Goal: Entertainment & Leisure: Consume media (video, audio)

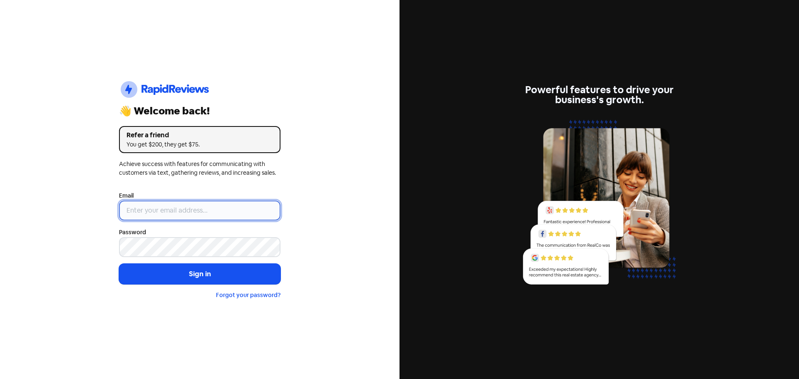
click at [207, 209] on input "email" at bounding box center [199, 211] width 161 height 20
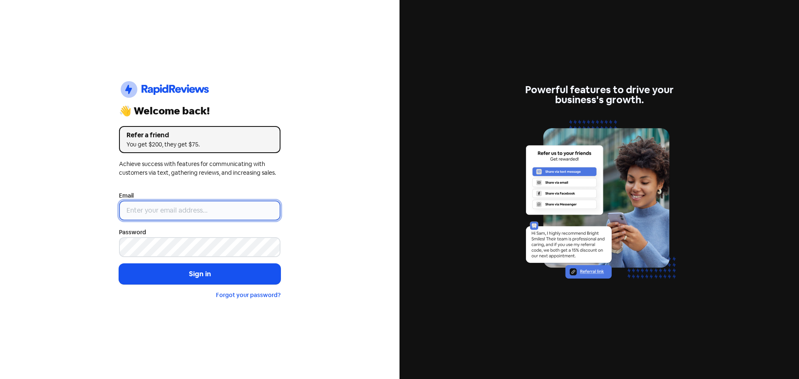
type input "[EMAIL_ADDRESS][DOMAIN_NAME]"
click at [119, 264] on button "Sign in" at bounding box center [199, 274] width 161 height 21
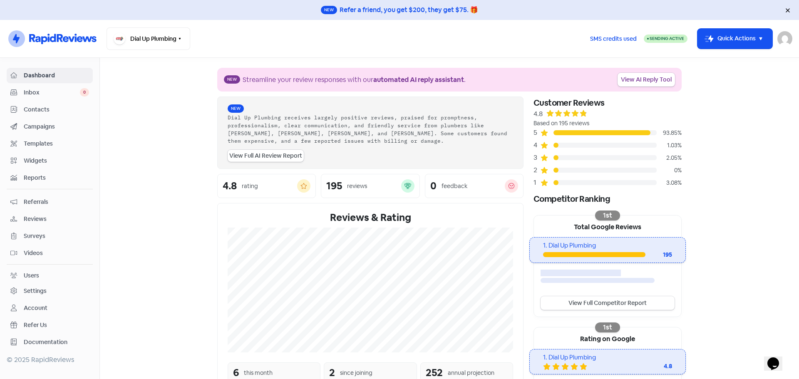
click at [44, 132] on link "Campaigns" at bounding box center [50, 126] width 86 height 15
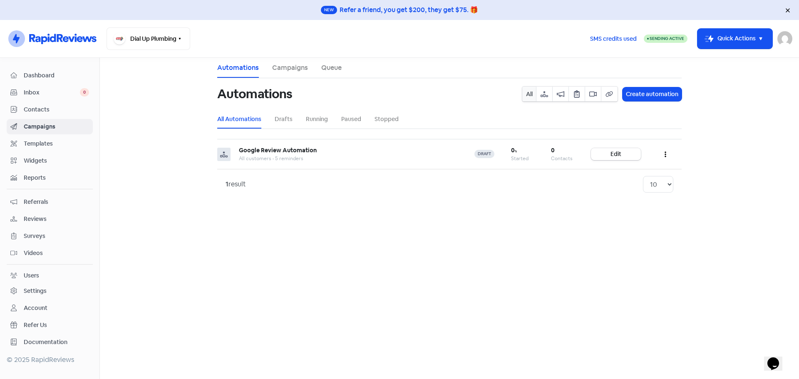
click at [32, 88] on div "Inbox 0" at bounding box center [49, 93] width 79 height 10
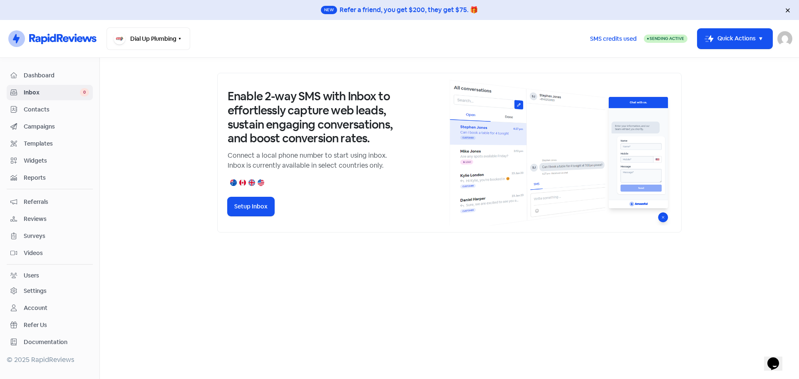
click at [32, 77] on span "Dashboard" at bounding box center [56, 75] width 65 height 9
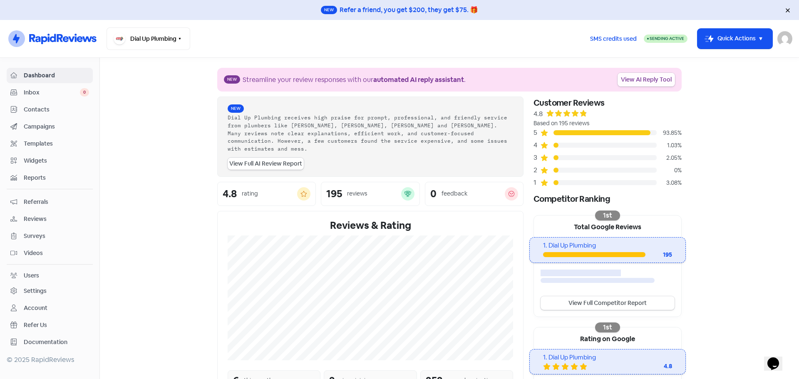
click at [632, 82] on link "View AI Reply Tool" at bounding box center [646, 80] width 57 height 14
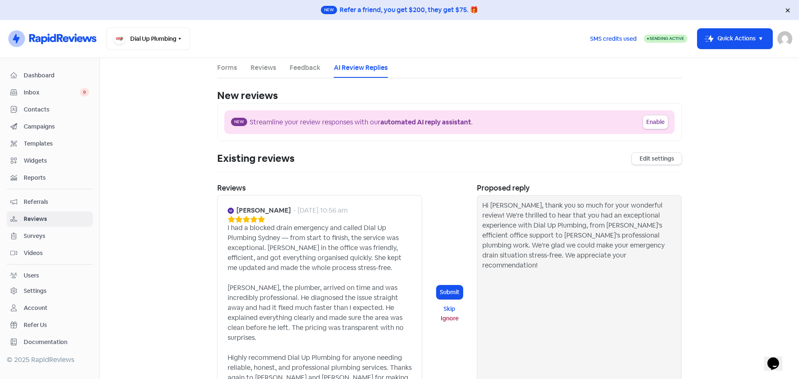
scroll to position [42, 0]
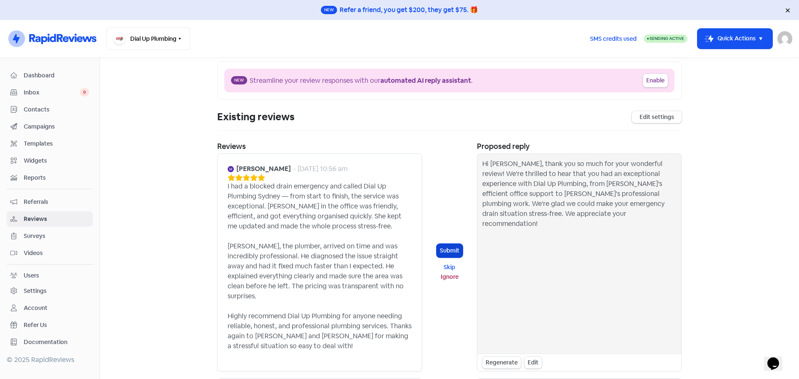
click at [445, 248] on button "Submit" at bounding box center [450, 251] width 26 height 14
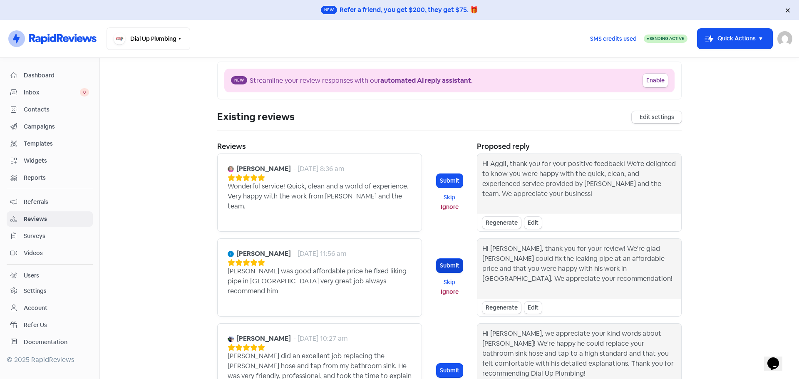
click at [448, 259] on button "Submit" at bounding box center [450, 266] width 26 height 14
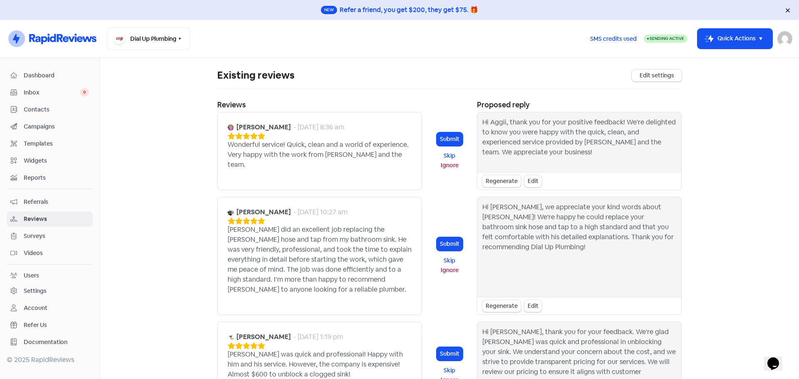
scroll to position [0, 0]
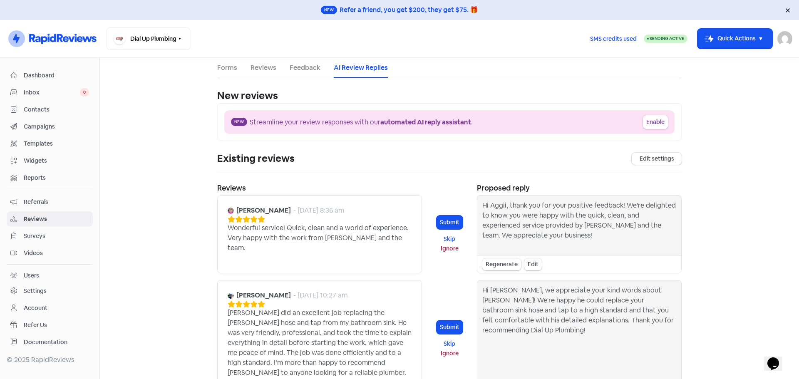
click at [33, 124] on span "Campaigns" at bounding box center [56, 126] width 65 height 9
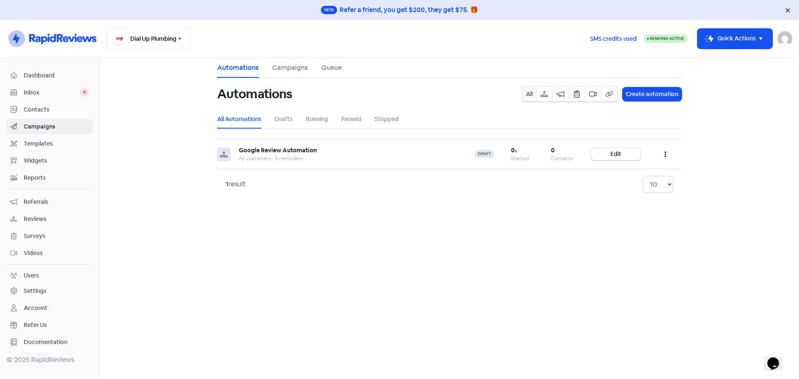
click at [668, 186] on select "10 20 30 50 100" at bounding box center [658, 184] width 30 height 17
click at [281, 122] on link "Drafts" at bounding box center [284, 119] width 18 height 9
click at [320, 118] on link "Running" at bounding box center [317, 119] width 22 height 9
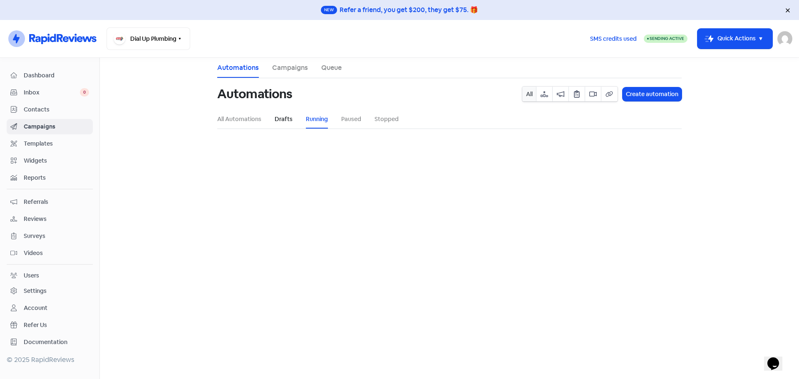
click at [282, 120] on link "Drafts" at bounding box center [284, 119] width 18 height 9
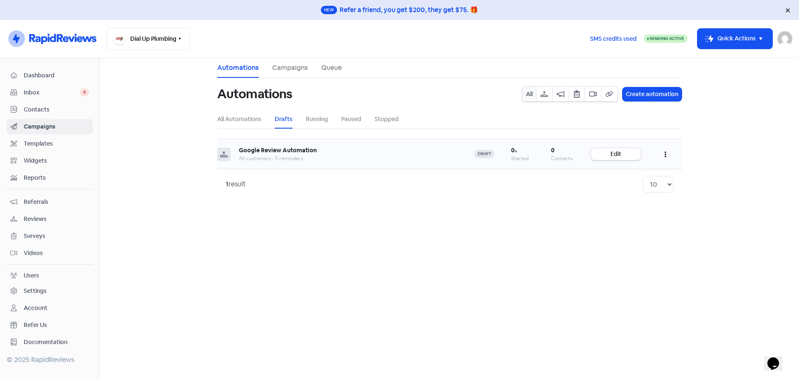
click at [666, 155] on icon "button" at bounding box center [666, 154] width 2 height 7
click at [281, 68] on link "Campaigns" at bounding box center [290, 68] width 36 height 10
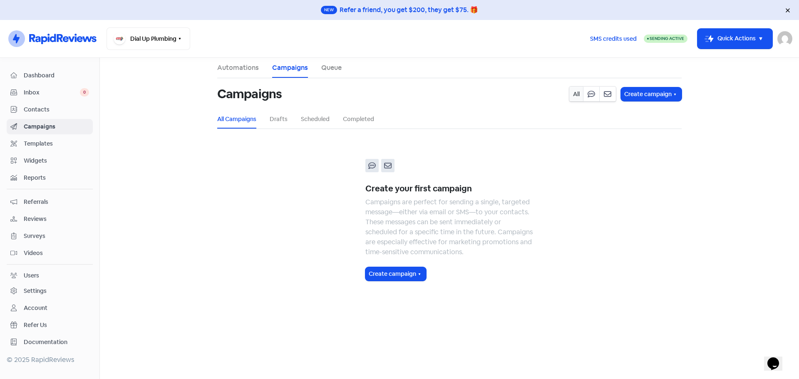
click at [333, 65] on link "Queue" at bounding box center [331, 68] width 20 height 10
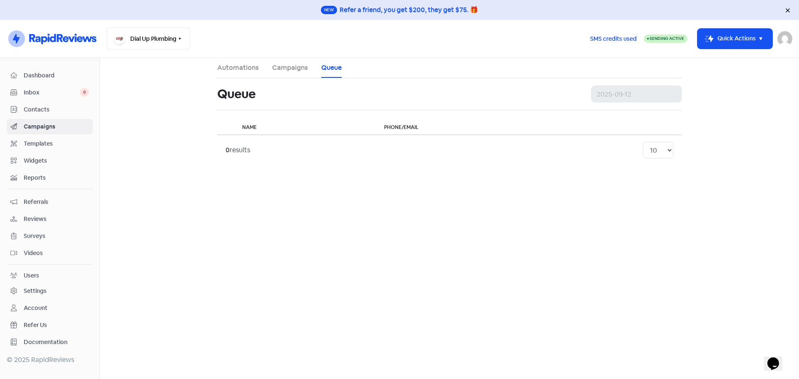
click at [237, 68] on link "Automations" at bounding box center [238, 68] width 42 height 10
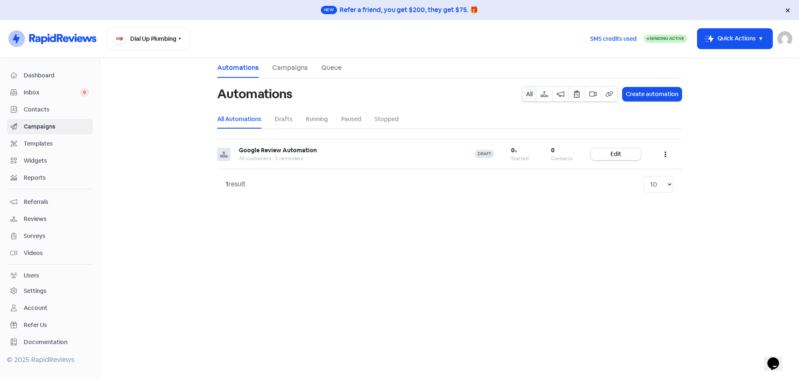
click at [33, 143] on span "Templates" at bounding box center [56, 143] width 65 height 9
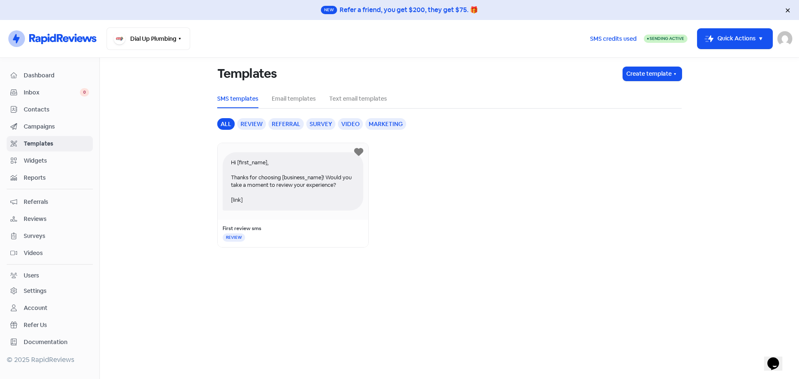
click at [389, 124] on div "Marketing" at bounding box center [385, 124] width 41 height 12
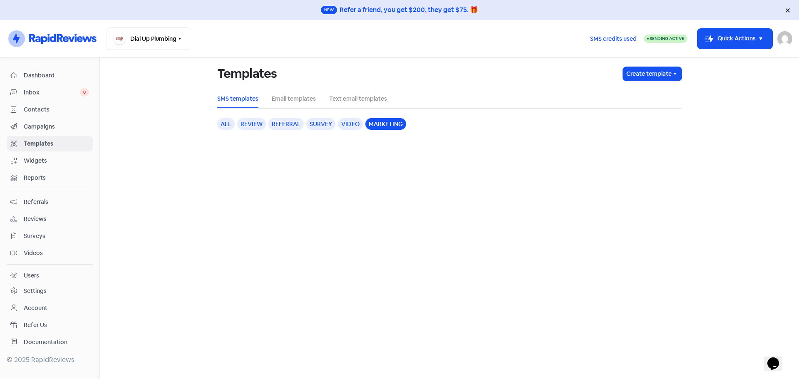
click at [351, 127] on div "Video" at bounding box center [350, 124] width 25 height 12
click at [393, 124] on div "Marketing" at bounding box center [385, 124] width 41 height 12
click at [278, 97] on link "Email templates" at bounding box center [294, 98] width 44 height 9
click at [314, 97] on link "Email templates" at bounding box center [294, 98] width 44 height 9
click at [338, 95] on link "Text email templates" at bounding box center [358, 98] width 58 height 9
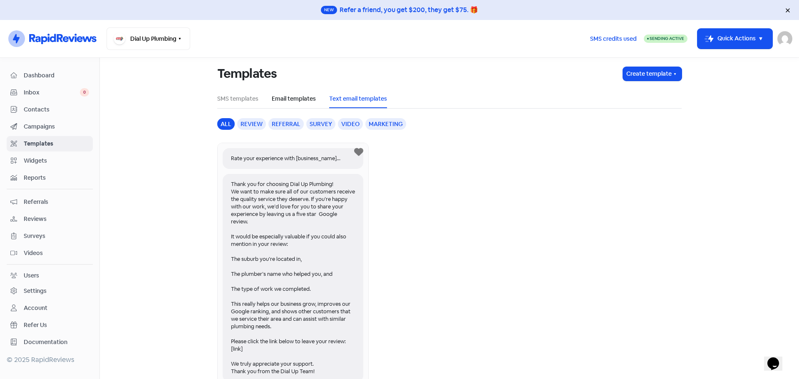
click at [286, 100] on link "Email templates" at bounding box center [294, 98] width 44 height 9
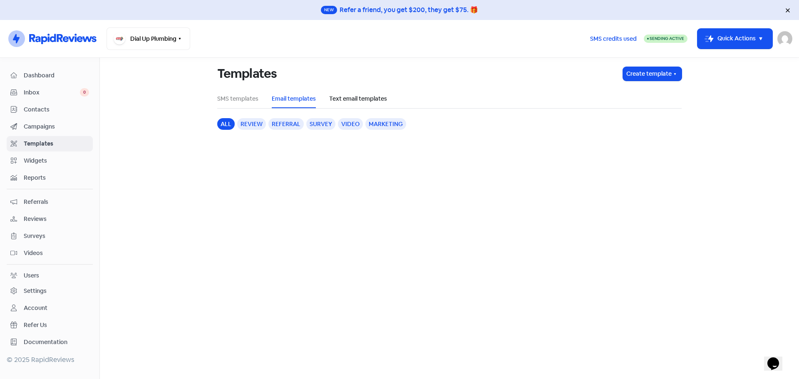
click at [376, 99] on link "Text email templates" at bounding box center [358, 98] width 58 height 9
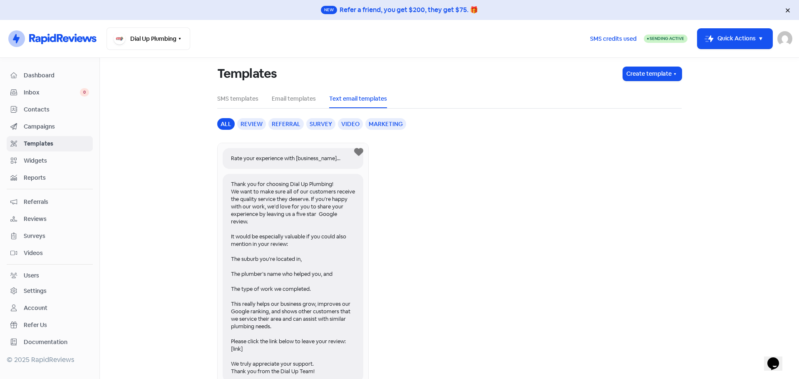
click at [238, 122] on div "Review" at bounding box center [251, 124] width 29 height 12
click at [296, 122] on div "Referral" at bounding box center [285, 124] width 35 height 12
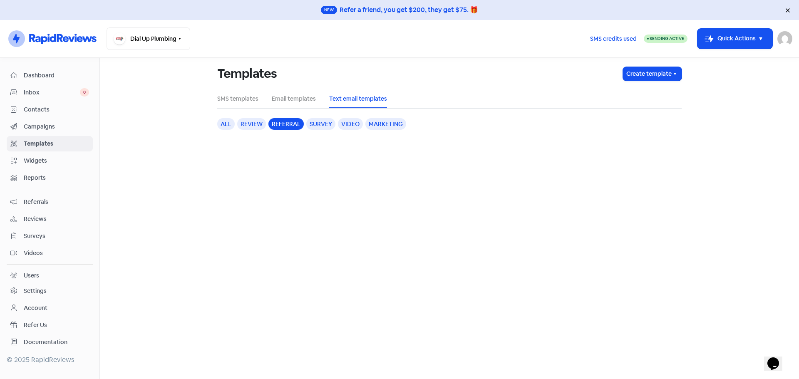
click at [320, 123] on div "Survey" at bounding box center [320, 124] width 29 height 12
click at [350, 125] on div "Video" at bounding box center [350, 124] width 25 height 12
click at [378, 122] on div "Marketing" at bounding box center [385, 124] width 41 height 12
click at [227, 127] on div "all" at bounding box center [225, 124] width 17 height 12
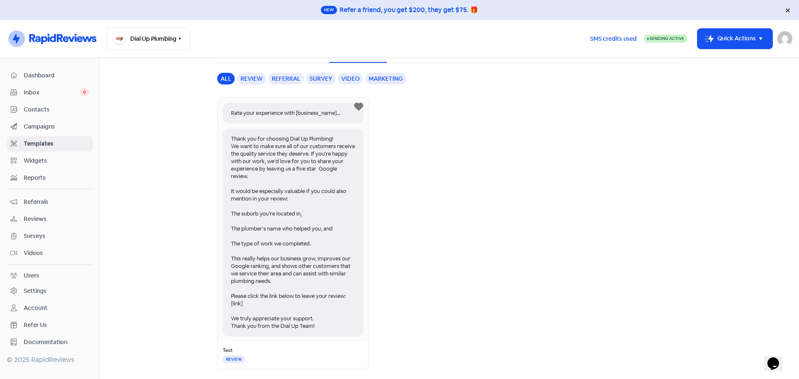
scroll to position [46, 0]
click at [45, 167] on link "Widgets" at bounding box center [50, 160] width 86 height 15
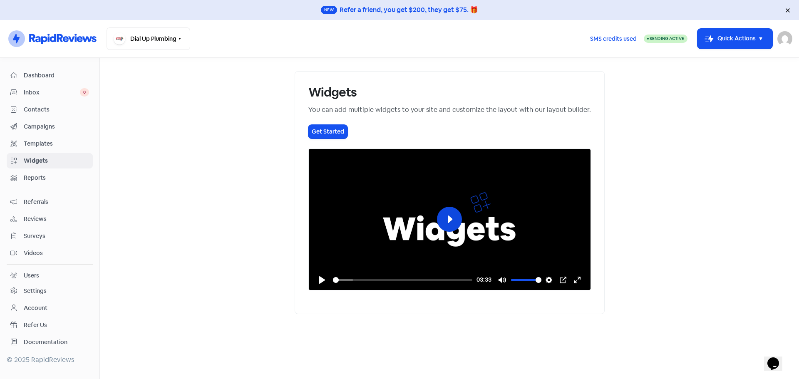
click at [442, 232] on button "Play" at bounding box center [449, 219] width 25 height 25
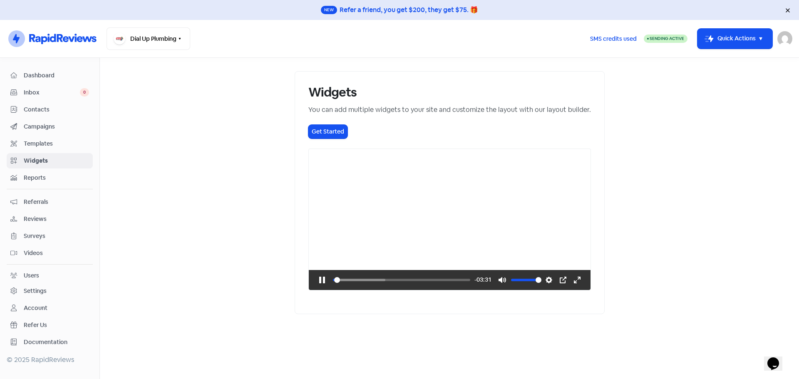
scroll to position [50, 0]
click at [315, 287] on button "Pause Play" at bounding box center [321, 279] width 13 height 13
type input "63.14"
click at [23, 251] on div "Videos" at bounding box center [49, 253] width 79 height 10
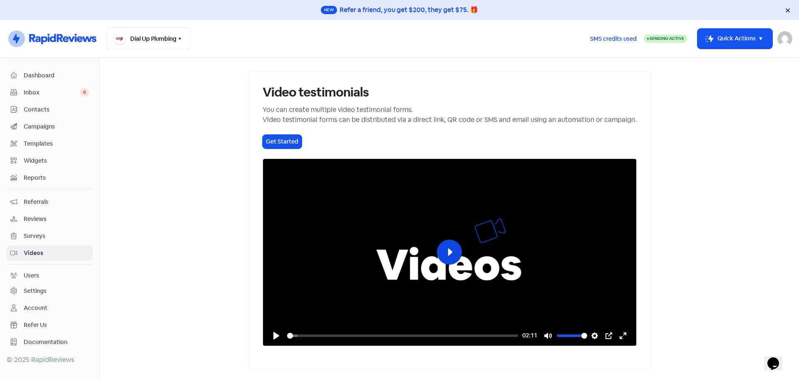
click at [442, 265] on button "Play" at bounding box center [449, 252] width 25 height 25
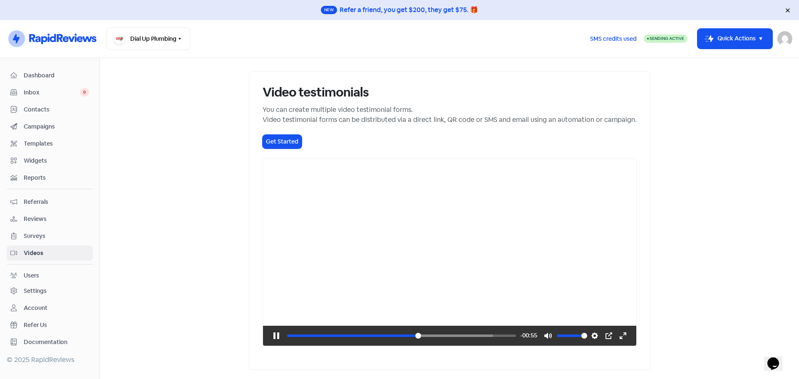
click at [133, 204] on main "Video testimonials You can create multiple video testimonial forms. Video testi…" at bounding box center [449, 218] width 699 height 321
click at [263, 255] on div at bounding box center [449, 252] width 373 height 187
type input "61.51"
